Goal: Ask a question

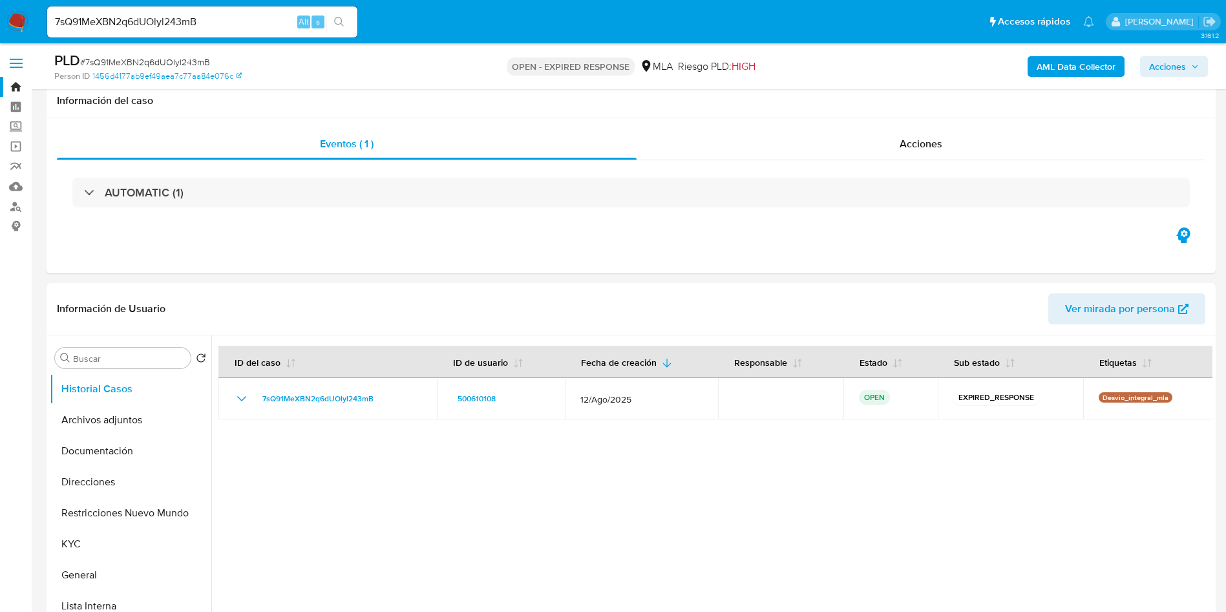
select select "10"
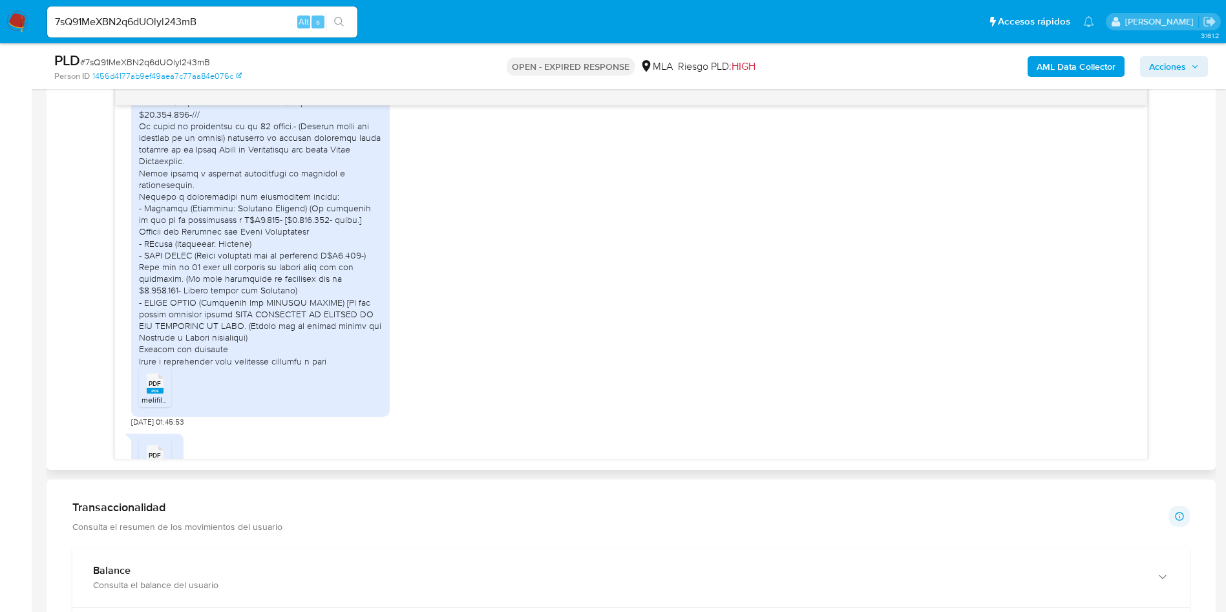
scroll to position [780, 0]
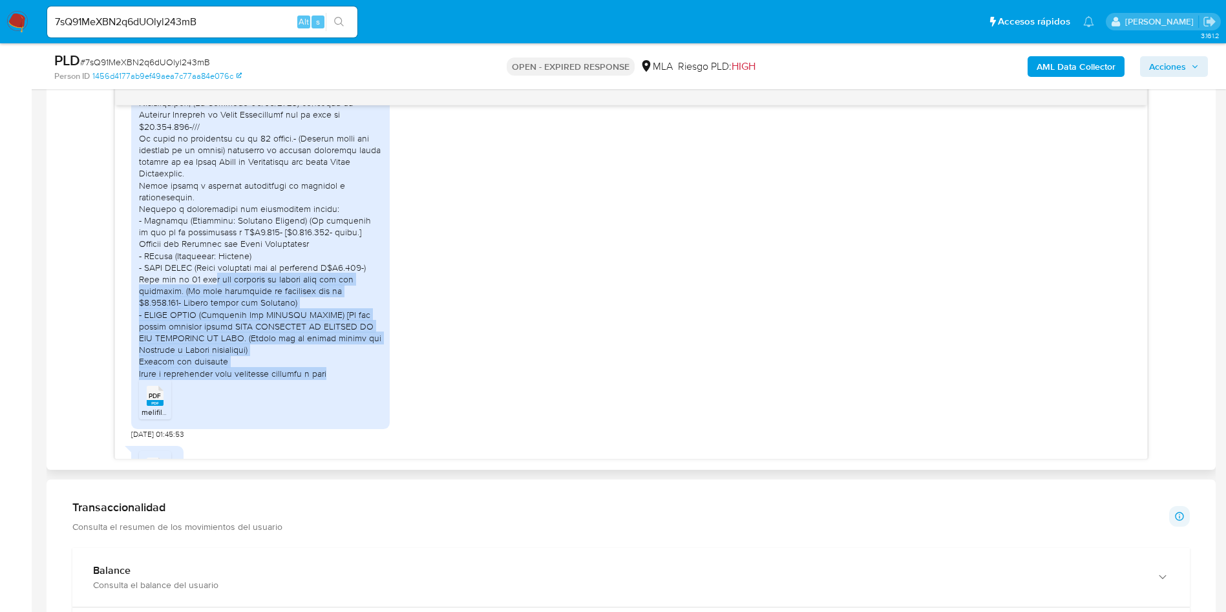
drag, startPoint x: 349, startPoint y: 401, endPoint x: 214, endPoint y: 302, distance: 166.4
click at [214, 302] on div at bounding box center [260, 214] width 243 height 329
click at [235, 361] on div at bounding box center [260, 214] width 243 height 329
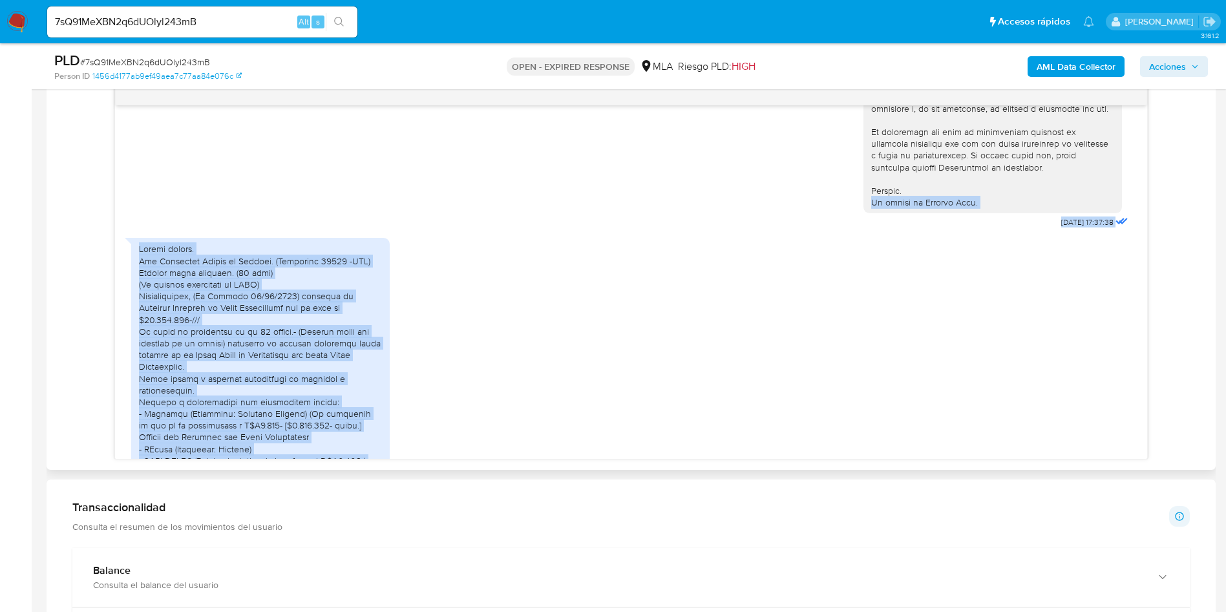
scroll to position [587, 0]
drag, startPoint x: 271, startPoint y: 371, endPoint x: 140, endPoint y: 284, distance: 157.5
click at [140, 284] on div at bounding box center [260, 408] width 243 height 329
copy div "Lor Ipsumdolo Sitame co Adipisc. (Elitseddo 32444 -EIU) Tempori utlab etdolore.…"
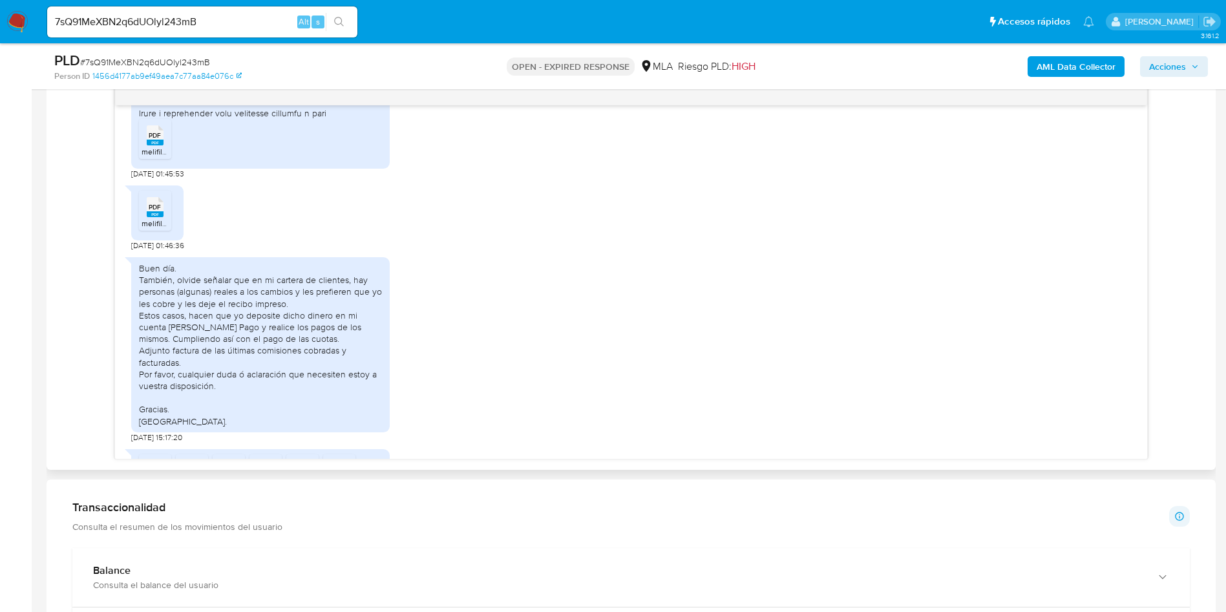
scroll to position [1071, 0]
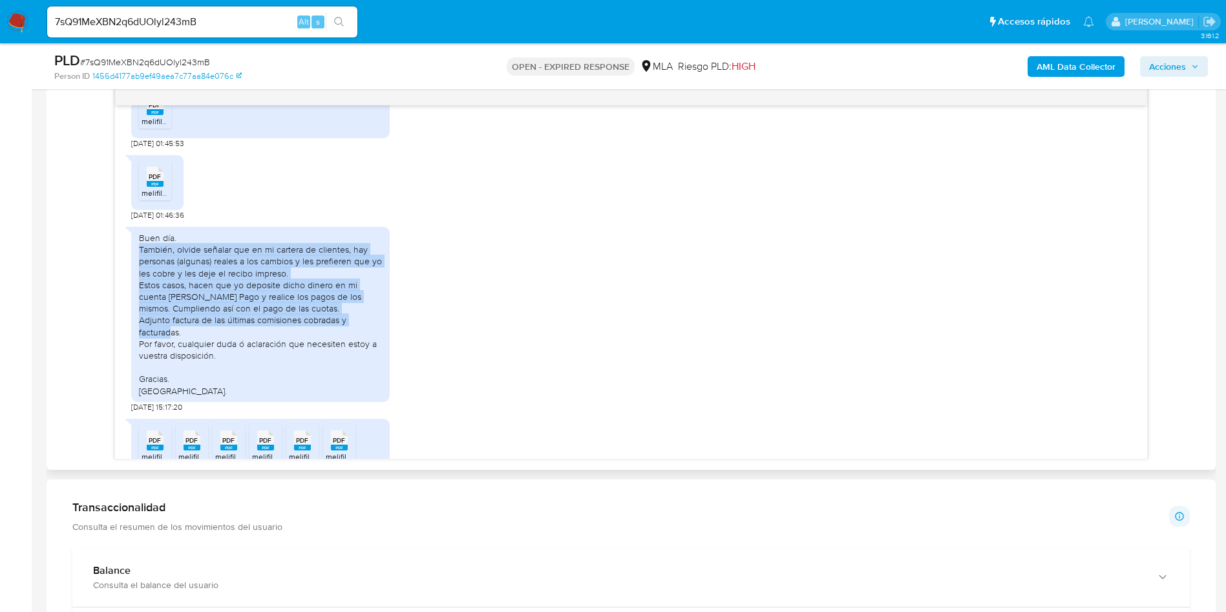
drag, startPoint x: 140, startPoint y: 273, endPoint x: 357, endPoint y: 356, distance: 232.5
click at [357, 356] on div "Buen día. También, olvide señalar que en mi cartera de clientes, hay personas (…" at bounding box center [260, 314] width 243 height 165
copy div "También, [PERSON_NAME] señalar que en mi cartera de clientes, hay personas (alg…"
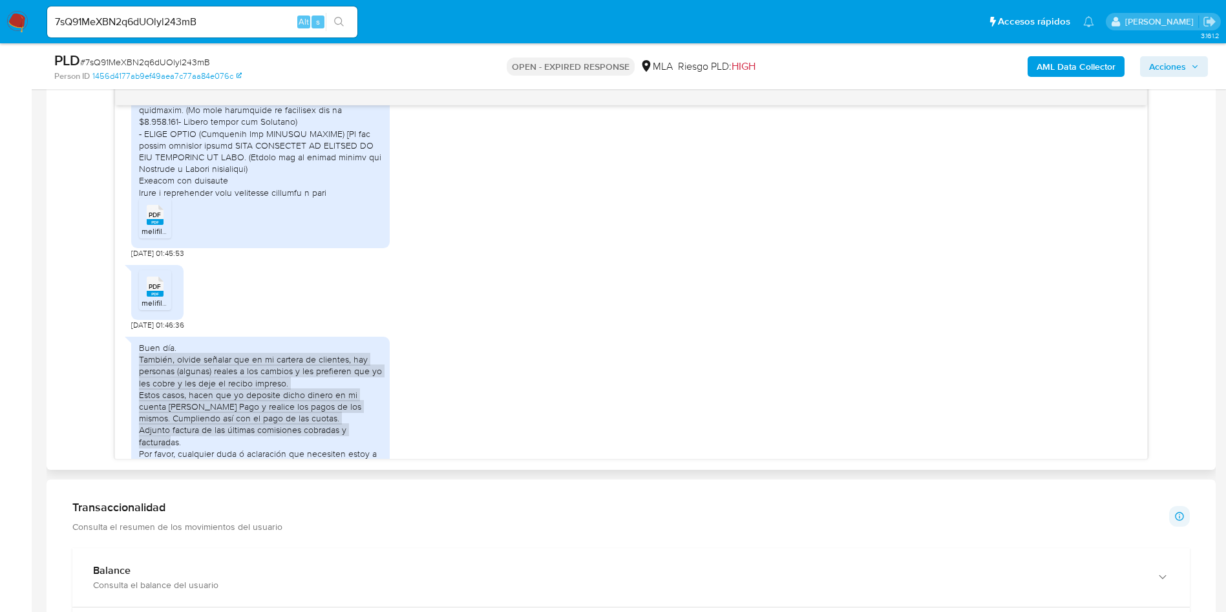
scroll to position [877, 0]
